Goal: Task Accomplishment & Management: Manage account settings

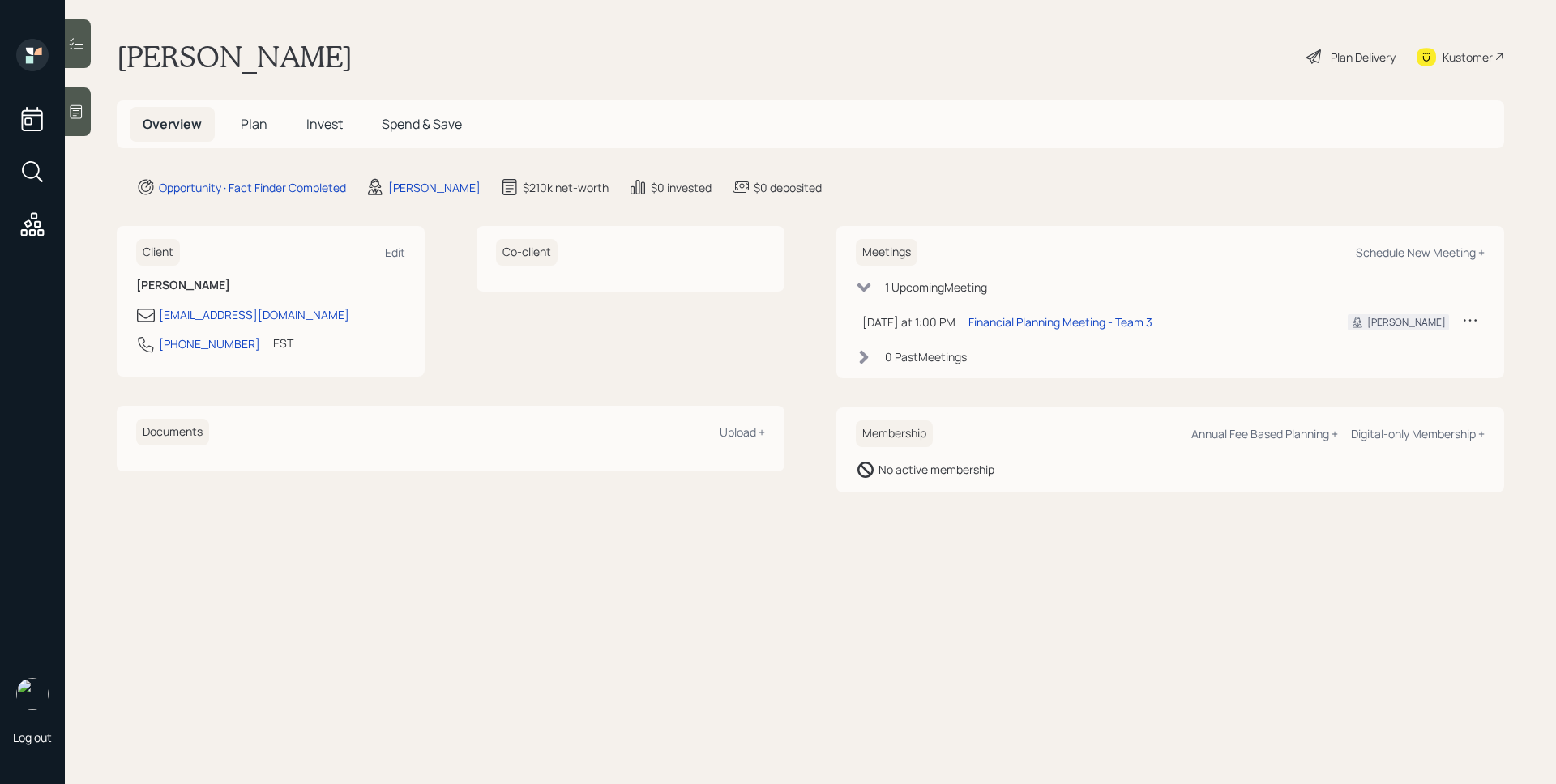
click at [258, 111] on h5 "Plan" at bounding box center [254, 124] width 53 height 35
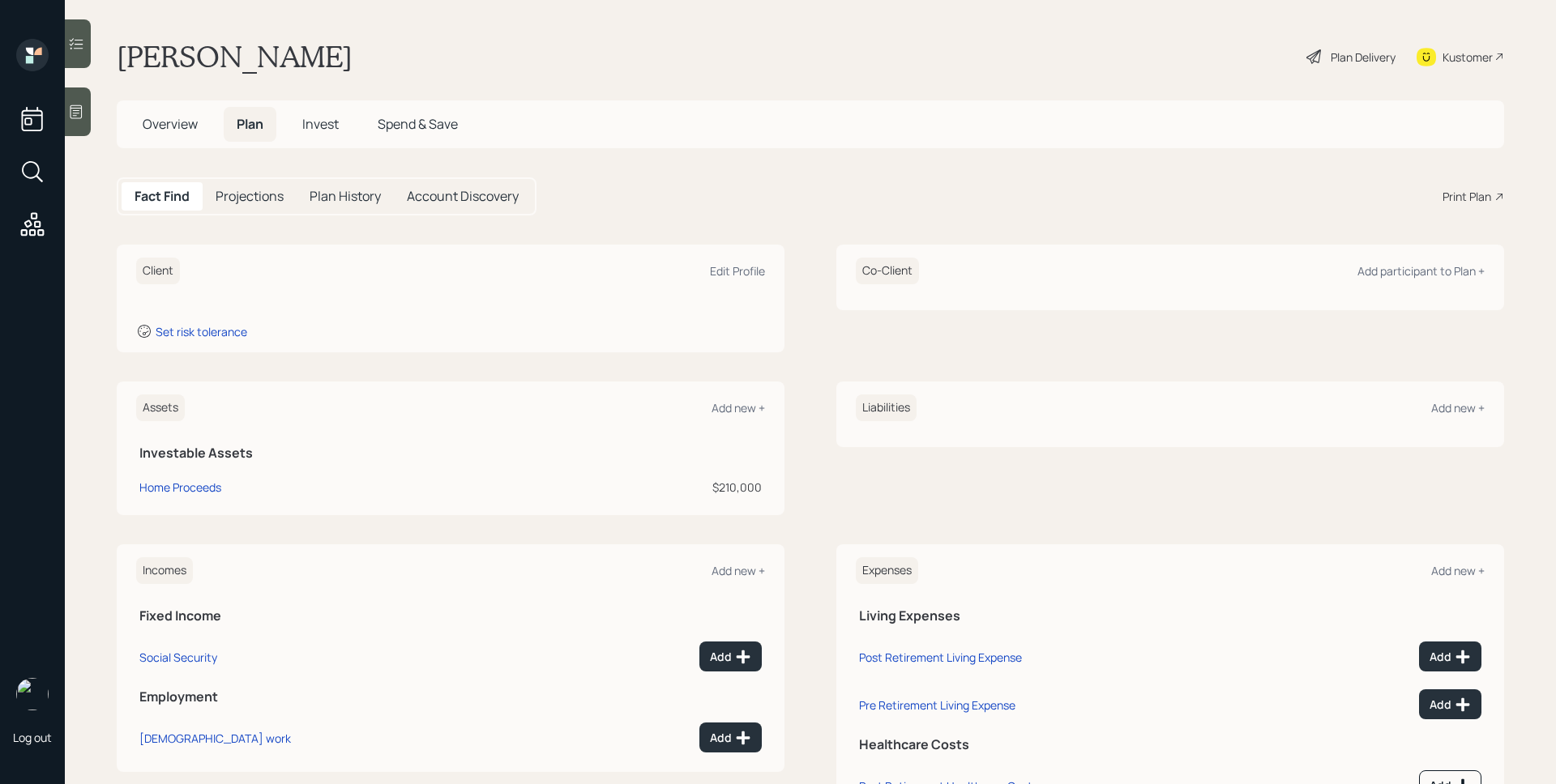
scroll to position [75, 0]
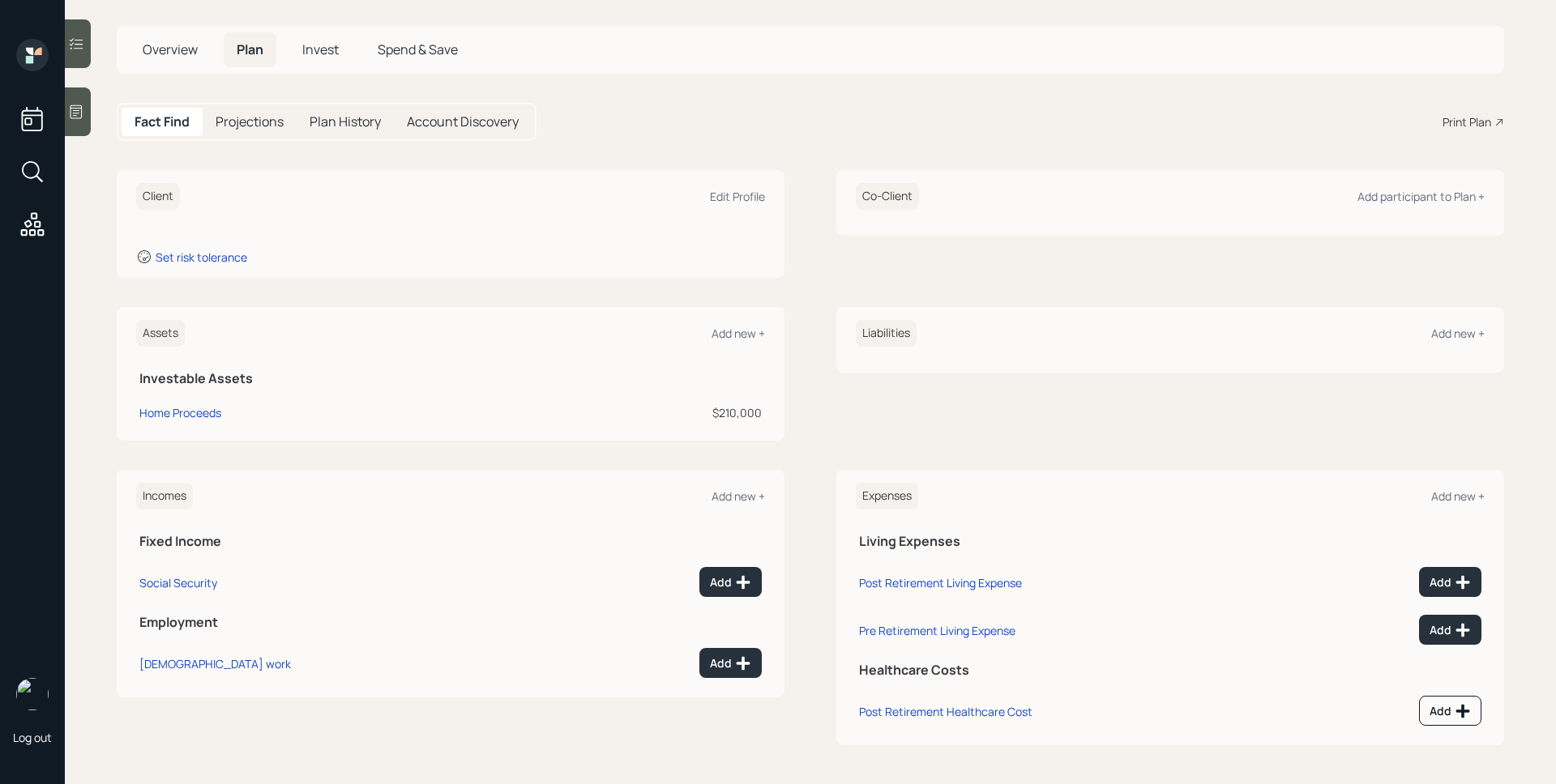
click at [157, 51] on span "Overview" at bounding box center [170, 49] width 55 height 18
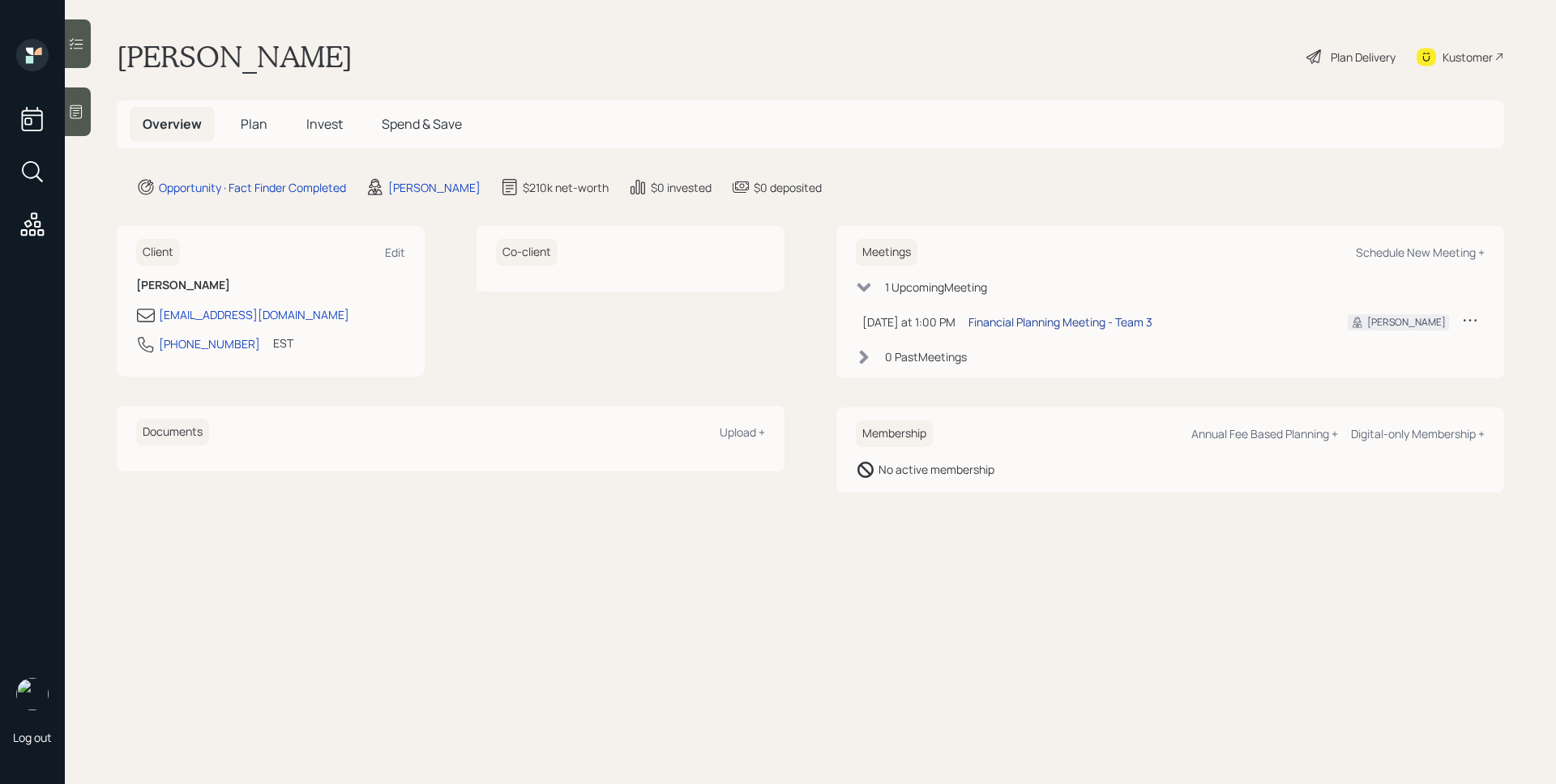
click at [1138, 319] on div "Financial Planning Meeting - Team 3" at bounding box center [1060, 321] width 184 height 17
click at [75, 116] on icon at bounding box center [77, 112] width 16 height 16
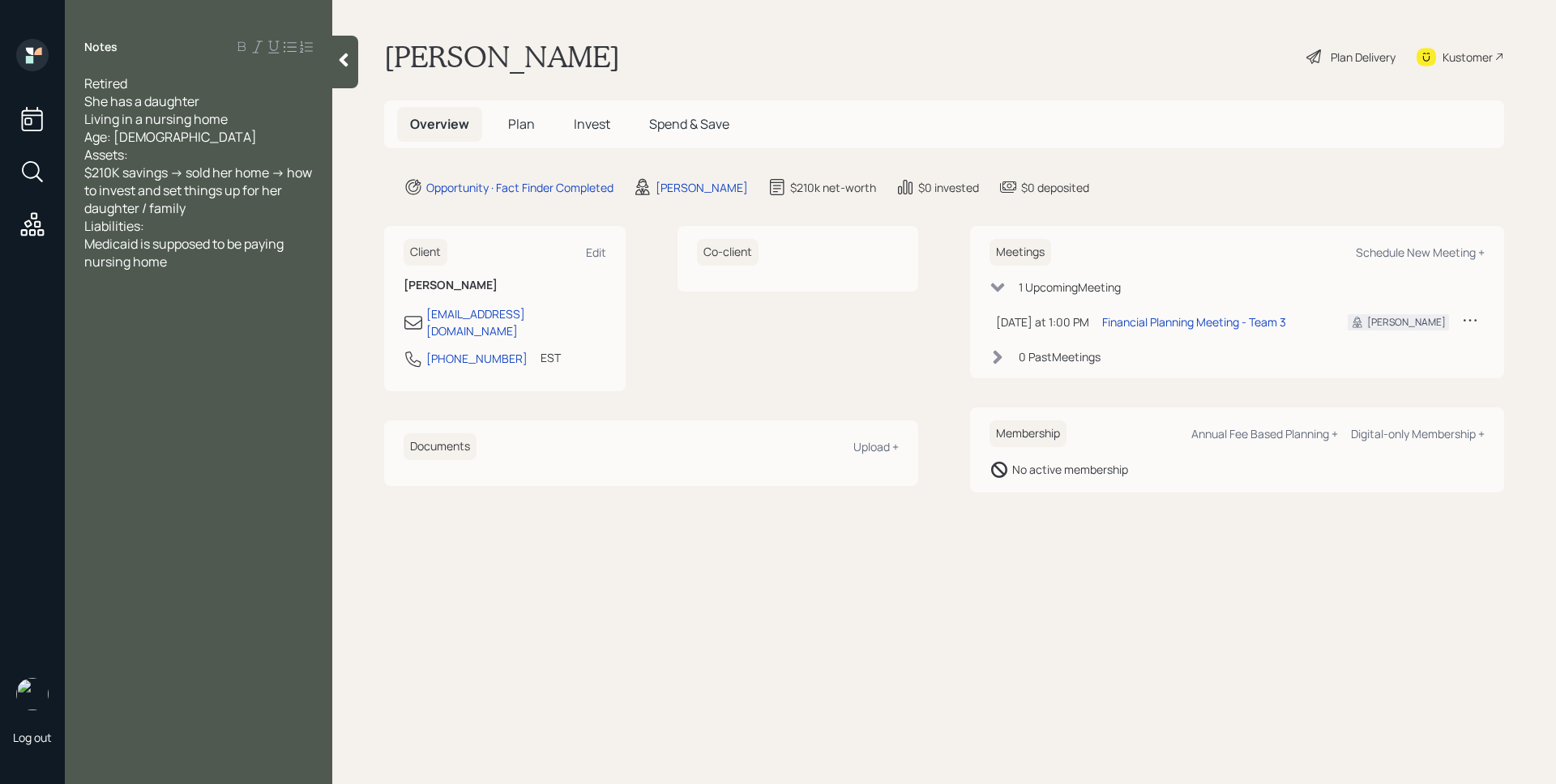
click at [532, 123] on span "Plan" at bounding box center [520, 124] width 26 height 18
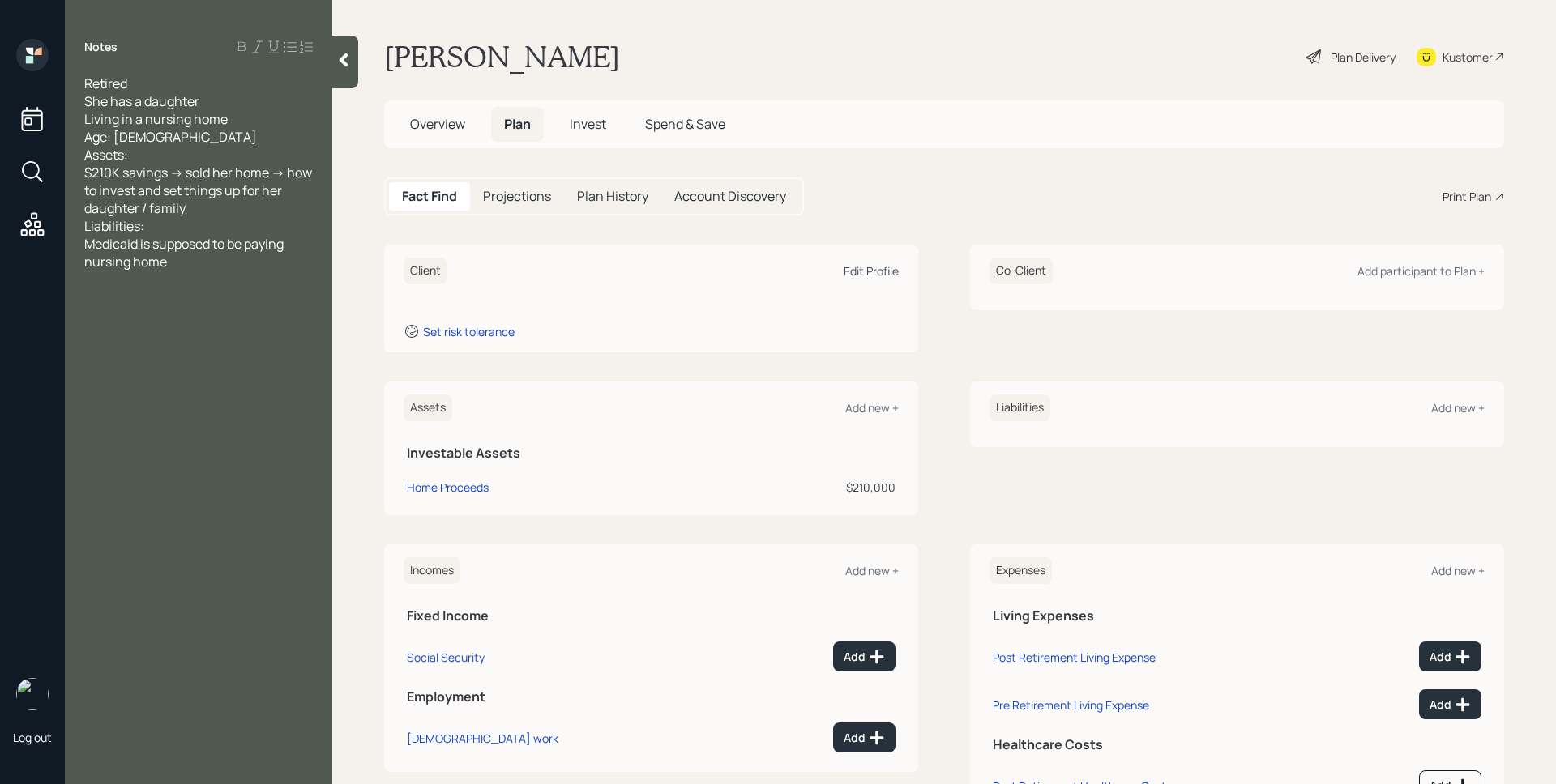
click at [871, 271] on div "Edit Profile" at bounding box center [871, 270] width 55 height 16
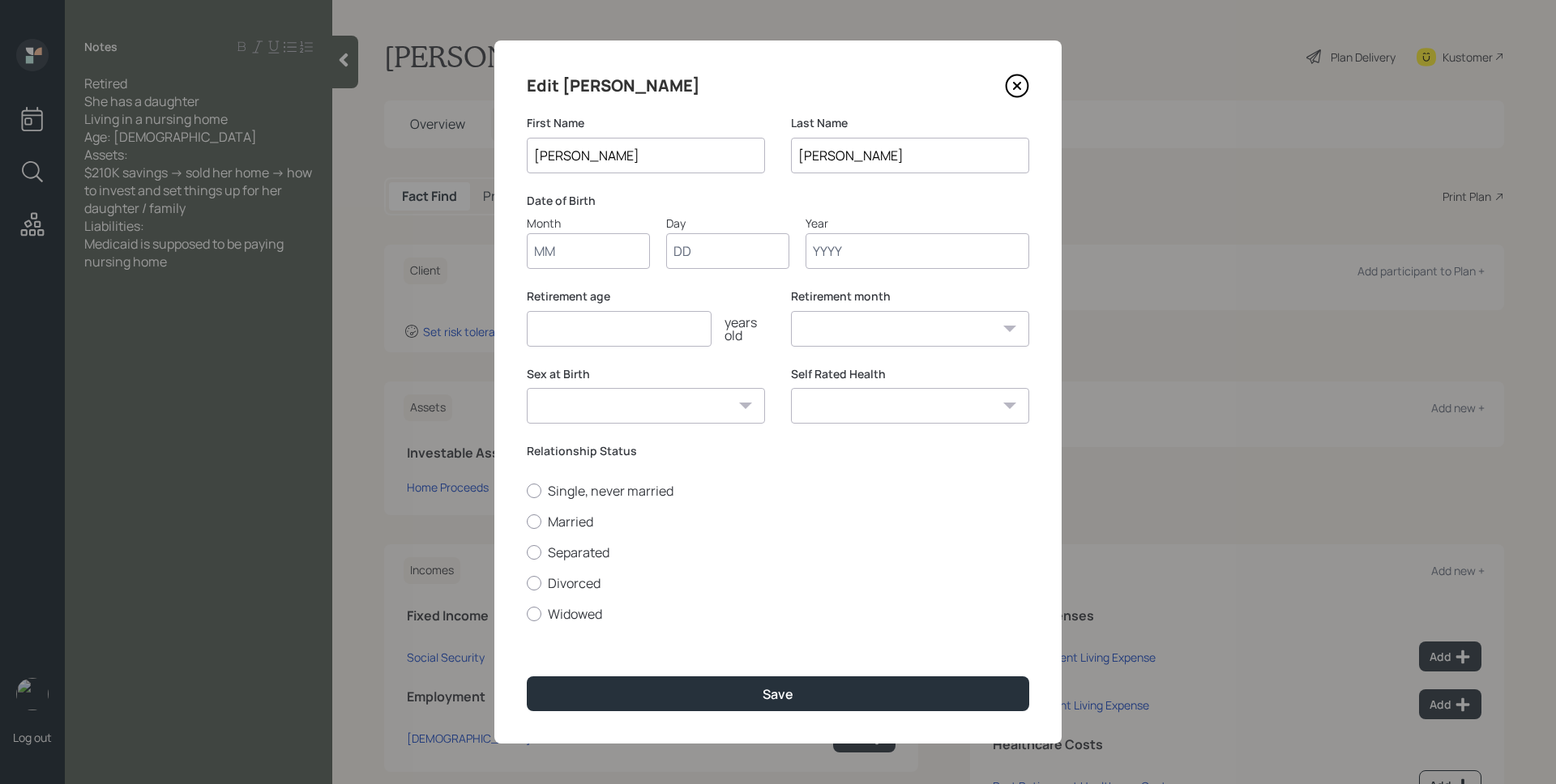
click at [612, 248] on input "Month" at bounding box center [588, 251] width 123 height 36
type input "01"
type input "1968"
select select "1"
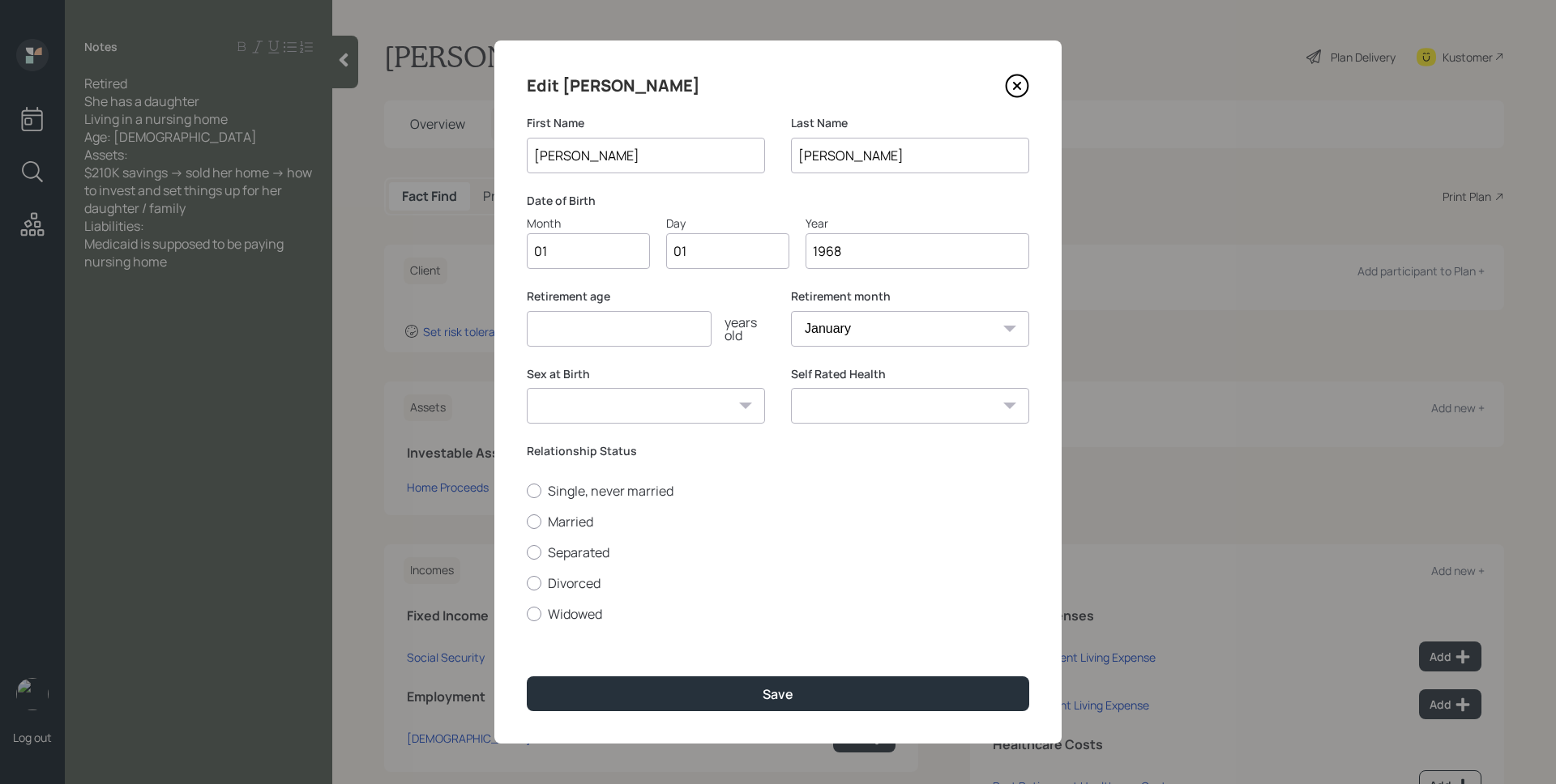
type input "1968"
click at [626, 326] on input "number" at bounding box center [619, 329] width 184 height 36
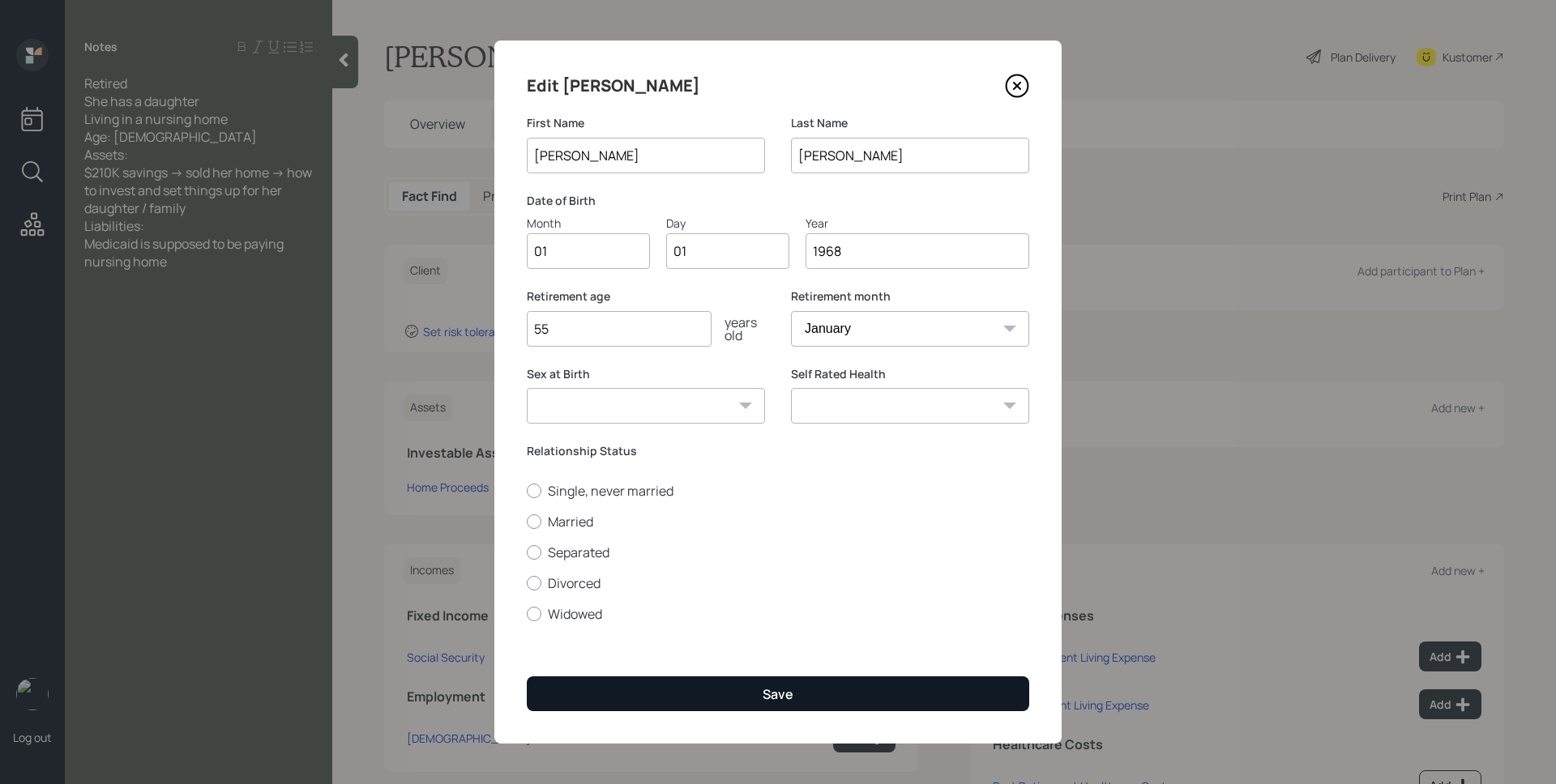
type input "55"
click at [767, 695] on div "Save" at bounding box center [778, 695] width 31 height 18
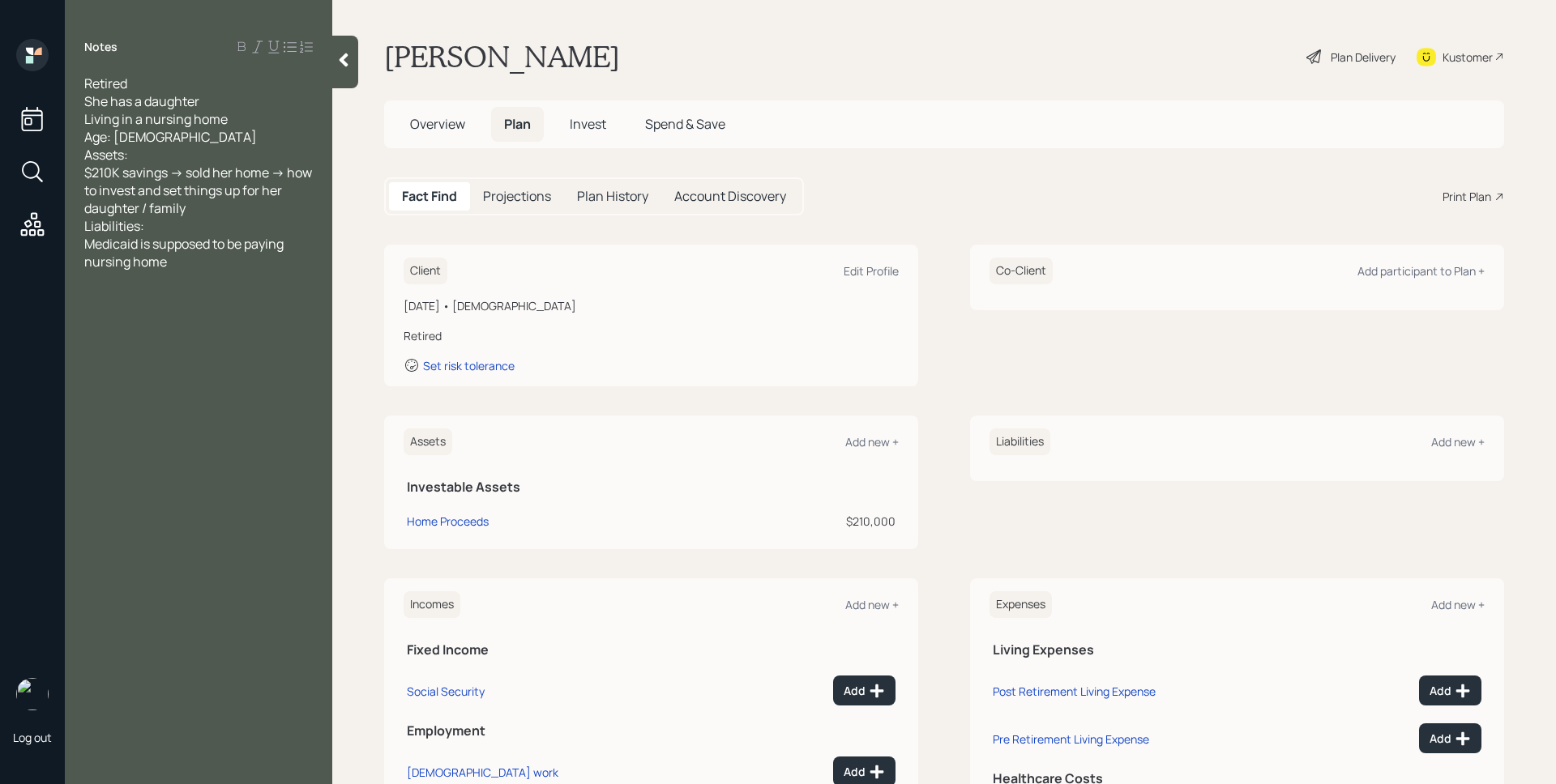
click at [449, 119] on span "Overview" at bounding box center [437, 124] width 55 height 18
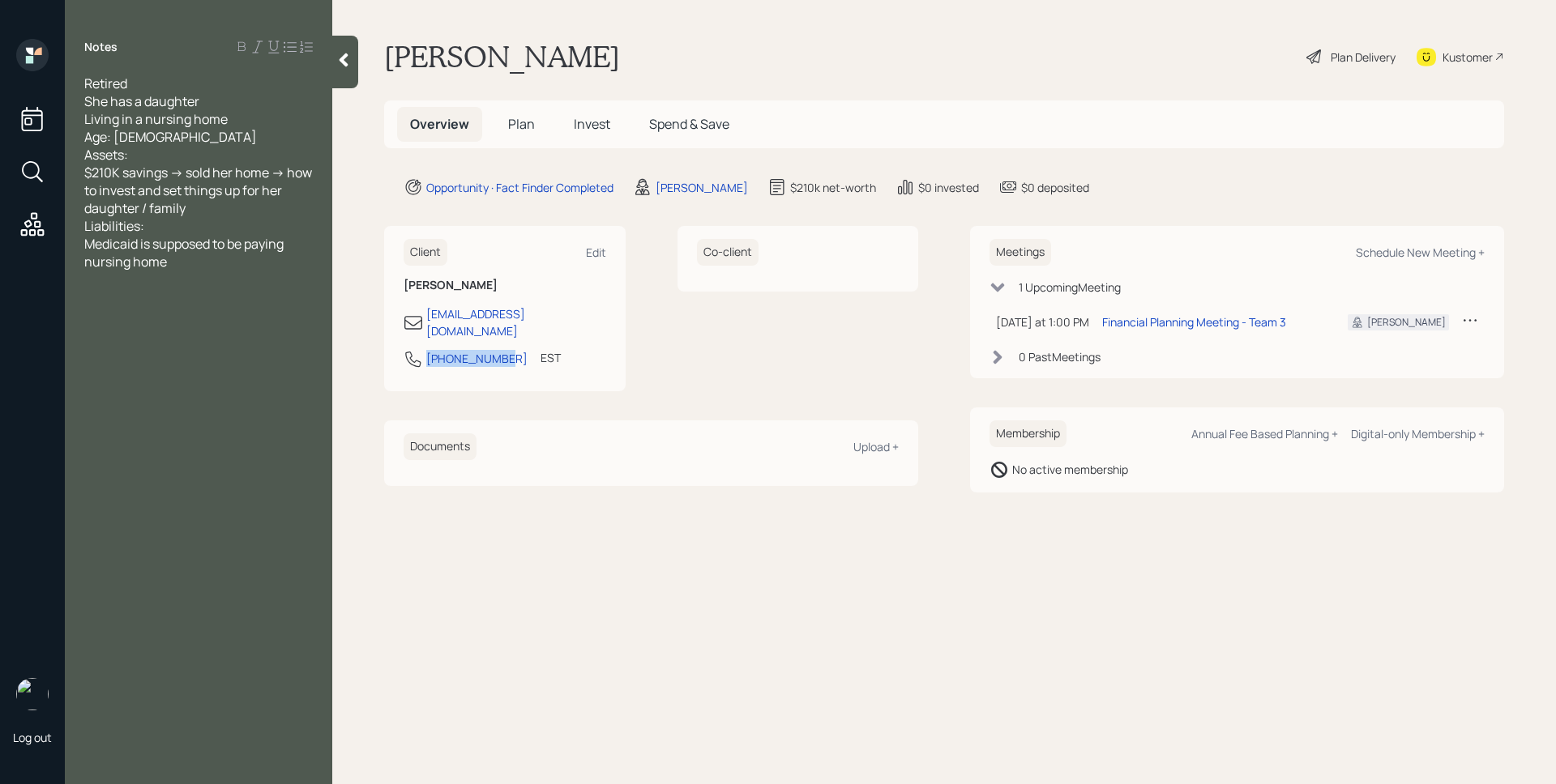
drag, startPoint x: 504, startPoint y: 347, endPoint x: 417, endPoint y: 348, distance: 87.0
click at [417, 350] on div "[PHONE_NUMBER] EST Currently 1:05 PM" at bounding box center [505, 364] width 203 height 29
copy div "[PHONE_NUMBER]"
